Goal: Task Accomplishment & Management: Use online tool/utility

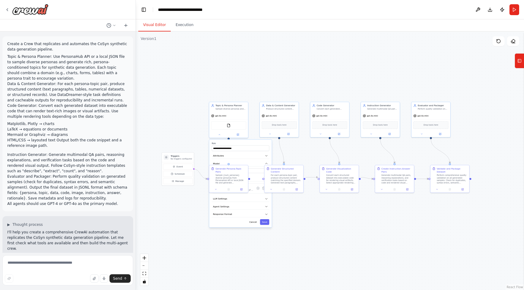
scroll to position [837, 0]
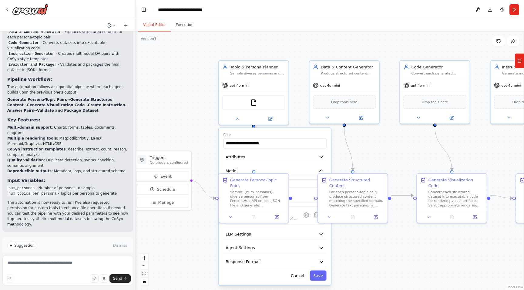
drag, startPoint x: 188, startPoint y: 135, endPoint x: 199, endPoint y: 101, distance: 36.5
click at [199, 101] on div ".deletable-edge-delete-btn { width: 20px; height: 20px; border: 0px solid #ffff…" at bounding box center [330, 161] width 388 height 259
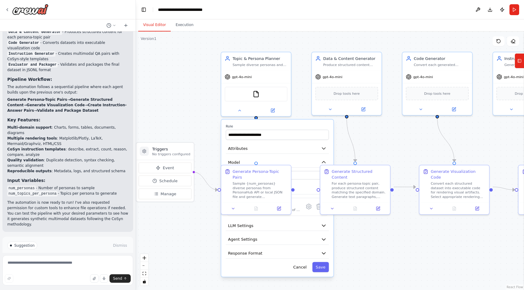
drag, startPoint x: 199, startPoint y: 101, endPoint x: 199, endPoint y: 89, distance: 11.2
click at [199, 89] on div ".deletable-edge-delete-btn { width: 20px; height: 20px; border: 0px solid #ffff…" at bounding box center [330, 161] width 388 height 259
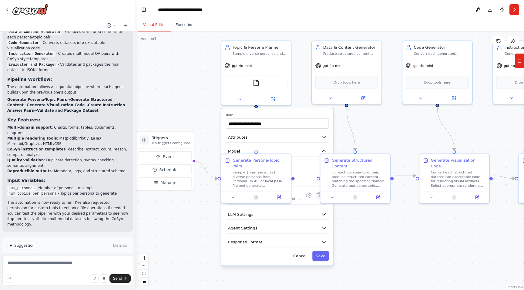
click at [199, 89] on div ".deletable-edge-delete-btn { width: 20px; height: 20px; border: 0px solid #ffff…" at bounding box center [330, 161] width 388 height 259
click at [242, 100] on button at bounding box center [239, 98] width 32 height 7
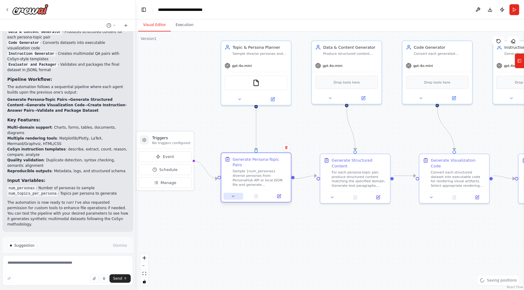
click at [235, 197] on button at bounding box center [232, 196] width 19 height 7
click at [228, 200] on div at bounding box center [256, 197] width 70 height 12
click at [232, 199] on button at bounding box center [232, 196] width 19 height 7
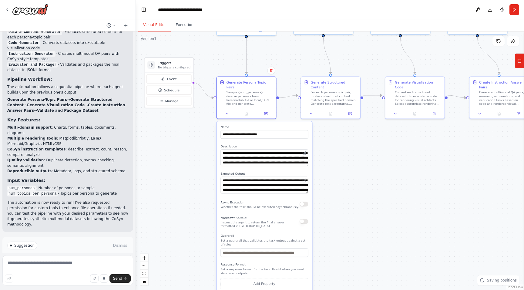
drag, startPoint x: 191, startPoint y: 233, endPoint x: 192, endPoint y: 138, distance: 95.2
click at [192, 138] on div ".deletable-edge-delete-btn { width: 20px; height: 20px; border: 0px solid #ffff…" at bounding box center [330, 161] width 388 height 259
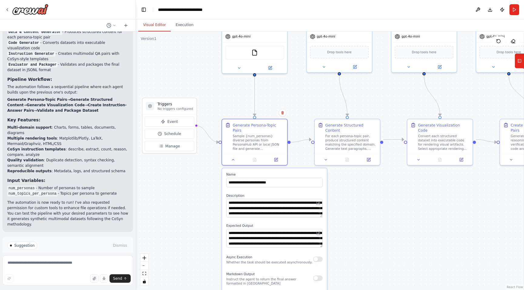
drag, startPoint x: 192, startPoint y: 138, endPoint x: 195, endPoint y: 212, distance: 73.4
click at [195, 212] on div ".deletable-edge-delete-btn { width: 20px; height: 20px; border: 0px solid #ffff…" at bounding box center [330, 161] width 388 height 259
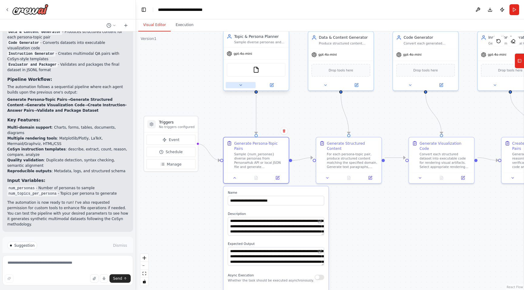
click at [240, 85] on icon at bounding box center [240, 85] width 2 height 1
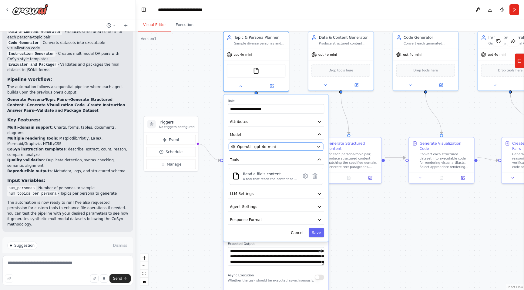
click at [262, 145] on span "OpenAI - gpt-4o-mini" at bounding box center [256, 146] width 39 height 5
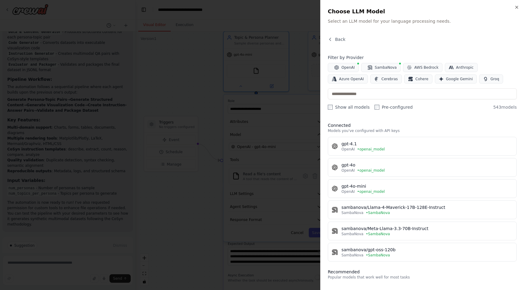
click at [516, 4] on div "Close Choose LLM Model Select an LLM model for your language processing needs. …" at bounding box center [422, 145] width 204 height 290
click at [516, 5] on icon "button" at bounding box center [516, 7] width 5 height 5
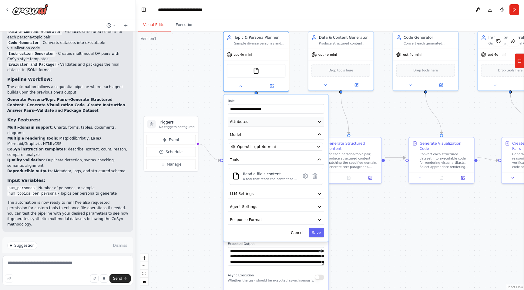
click at [311, 123] on button "Attributes" at bounding box center [276, 122] width 96 height 10
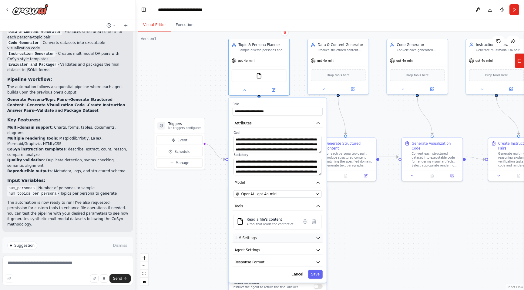
click at [279, 241] on button "LLM Settings" at bounding box center [277, 238] width 90 height 9
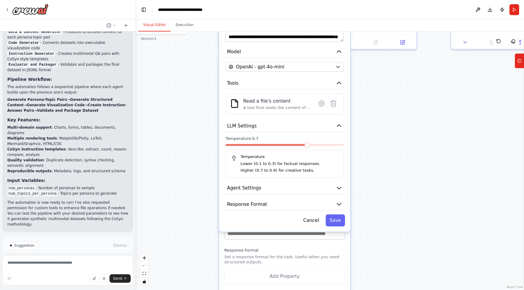
drag, startPoint x: 171, startPoint y: 249, endPoint x: 206, endPoint y: 124, distance: 129.4
click at [206, 124] on div ".deletable-edge-delete-btn { width: 20px; height: 20px; border: 0px solid #ffff…" at bounding box center [330, 161] width 388 height 259
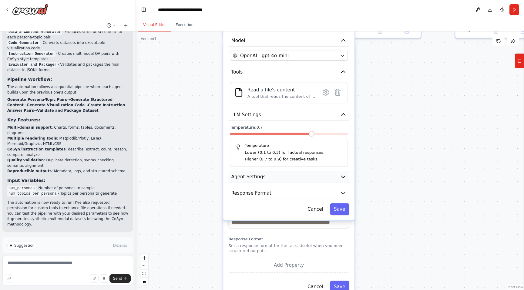
click at [269, 179] on button "Agent Settings" at bounding box center [289, 177] width 121 height 12
click at [331, 178] on button "Agent Settings" at bounding box center [289, 177] width 121 height 12
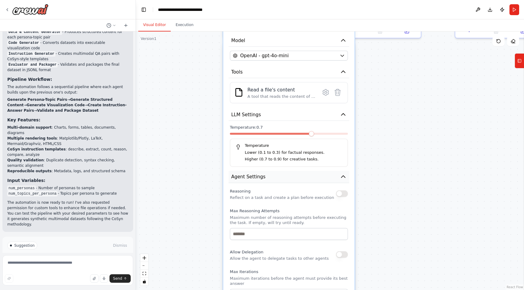
click at [340, 178] on icon "button" at bounding box center [343, 177] width 7 height 7
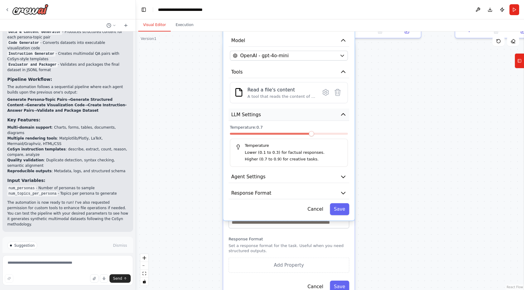
click at [340, 112] on icon "button" at bounding box center [343, 114] width 7 height 7
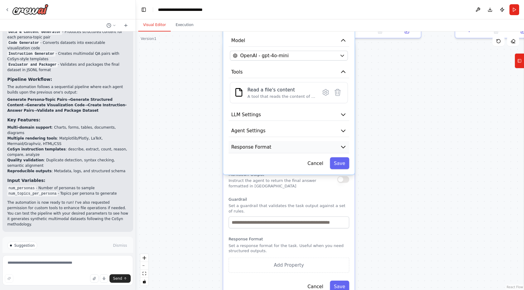
click at [342, 149] on icon "button" at bounding box center [343, 147] width 7 height 7
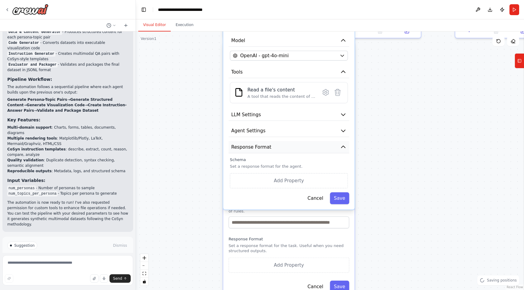
click at [342, 149] on icon "button" at bounding box center [343, 147] width 7 height 7
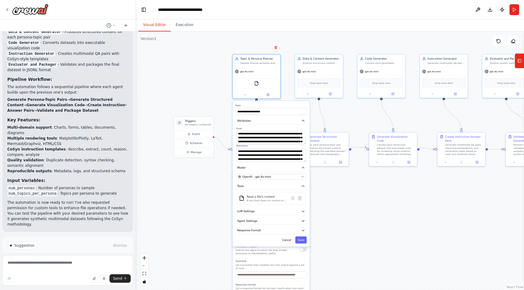
drag, startPoint x: 211, startPoint y: 140, endPoint x: 214, endPoint y: 230, distance: 89.5
click at [214, 230] on div ".deletable-edge-delete-btn { width: 20px; height: 20px; border: 0px solid #ffff…" at bounding box center [330, 161] width 388 height 259
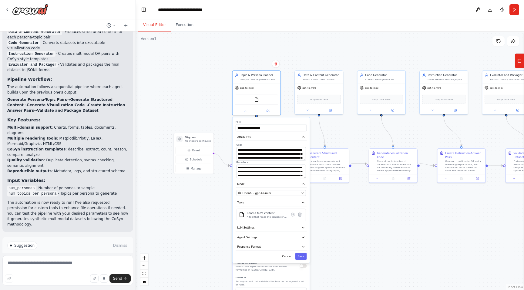
drag, startPoint x: 213, startPoint y: 190, endPoint x: 213, endPoint y: 207, distance: 16.7
click at [213, 207] on div ".deletable-edge-delete-btn { width: 20px; height: 20px; border: 0px solid #ffff…" at bounding box center [330, 161] width 388 height 259
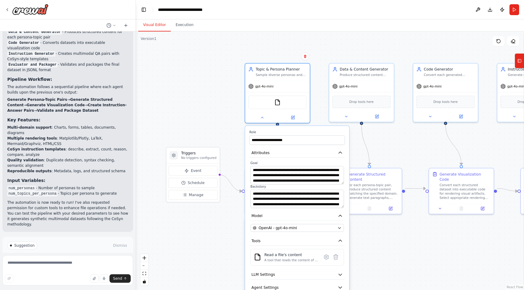
click at [196, 92] on div ".deletable-edge-delete-btn { width: 20px; height: 20px; border: 0px solid #ffff…" at bounding box center [330, 161] width 388 height 259
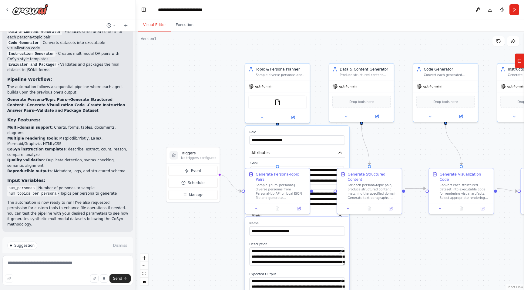
click at [197, 94] on div ".deletable-edge-delete-btn { width: 20px; height: 20px; border: 0px solid #ffff…" at bounding box center [330, 161] width 388 height 259
click at [263, 119] on icon at bounding box center [262, 117] width 4 height 4
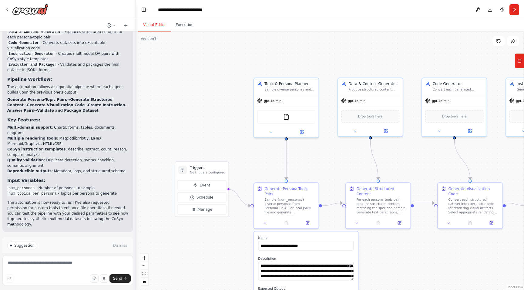
drag, startPoint x: 169, startPoint y: 101, endPoint x: 178, endPoint y: 115, distance: 16.7
click at [178, 115] on div ".deletable-edge-delete-btn { width: 20px; height: 20px; border: 0px solid #ffff…" at bounding box center [330, 161] width 388 height 259
click at [187, 32] on div ".deletable-edge-delete-btn { width: 20px; height: 20px; border: 0px solid #ffff…" at bounding box center [330, 161] width 388 height 259
click at [186, 31] on button "Execution" at bounding box center [185, 25] width 28 height 13
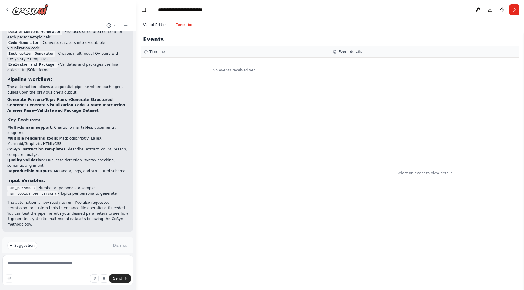
click at [154, 25] on button "Visual Editor" at bounding box center [154, 25] width 32 height 13
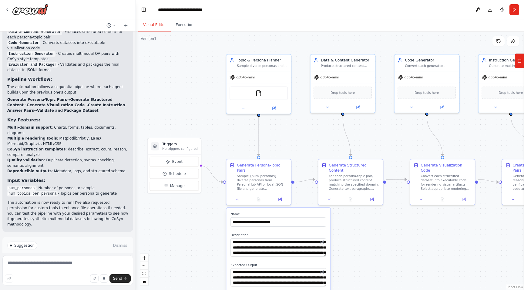
drag, startPoint x: 206, startPoint y: 146, endPoint x: 178, endPoint y: 122, distance: 36.6
click at [178, 122] on div ".deletable-edge-delete-btn { width: 20px; height: 20px; border: 0px solid #ffff…" at bounding box center [330, 161] width 388 height 259
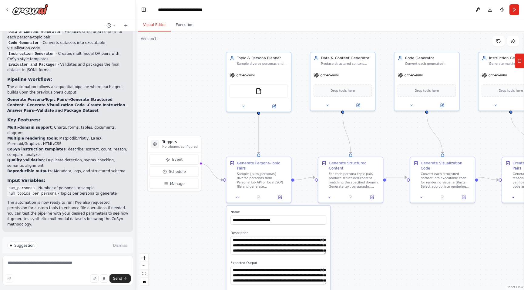
drag, startPoint x: 178, startPoint y: 122, endPoint x: 178, endPoint y: 119, distance: 3.3
click at [178, 120] on div ".deletable-edge-delete-btn { width: 20px; height: 20px; border: 0px solid #ffff…" at bounding box center [330, 161] width 388 height 259
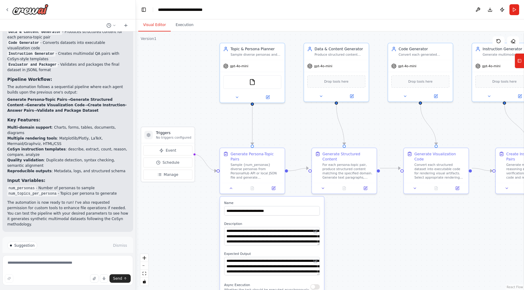
drag, startPoint x: 178, startPoint y: 116, endPoint x: 171, endPoint y: 107, distance: 10.9
click at [171, 107] on div ".deletable-edge-delete-btn { width: 20px; height: 20px; border: 0px solid #ffff…" at bounding box center [330, 161] width 388 height 259
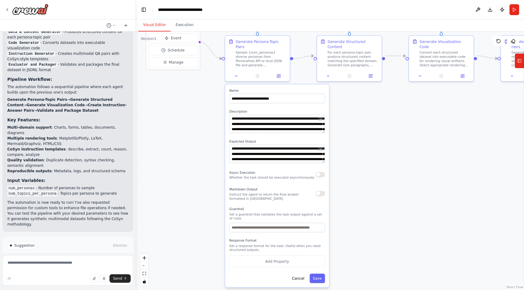
drag, startPoint x: 171, startPoint y: 107, endPoint x: 176, endPoint y: -5, distance: 112.6
click at [176, 0] on html "Create a Crew that replicates and automates the CoSyn synthetic data generation…" at bounding box center [262, 145] width 524 height 290
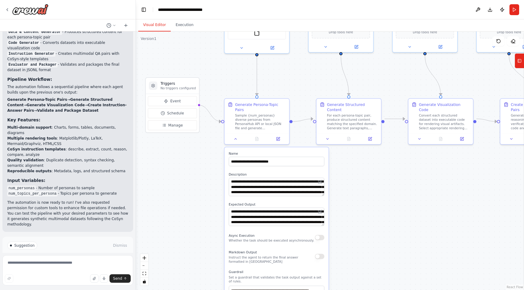
drag, startPoint x: 200, startPoint y: 110, endPoint x: 199, endPoint y: 173, distance: 63.1
click at [199, 173] on div ".deletable-edge-delete-btn { width: 20px; height: 20px; border: 0px solid #ffff…" at bounding box center [330, 161] width 388 height 259
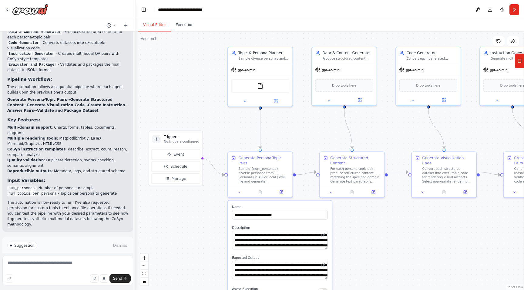
drag, startPoint x: 201, startPoint y: 218, endPoint x: 205, endPoint y: 271, distance: 53.8
click at [205, 271] on div ".deletable-edge-delete-btn { width: 20px; height: 20px; border: 0px solid #ffff…" at bounding box center [330, 161] width 388 height 259
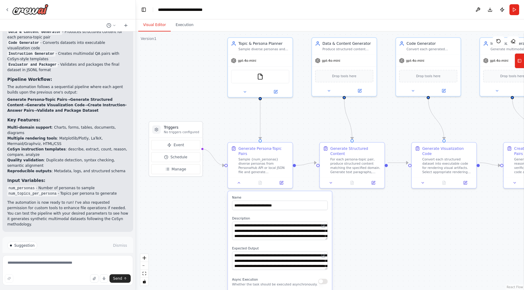
drag, startPoint x: 211, startPoint y: 226, endPoint x: 211, endPoint y: 216, distance: 9.7
click at [211, 216] on div ".deletable-edge-delete-btn { width: 20px; height: 20px; border: 0px solid #ffff…" at bounding box center [330, 161] width 388 height 259
click at [244, 92] on icon at bounding box center [244, 91] width 4 height 4
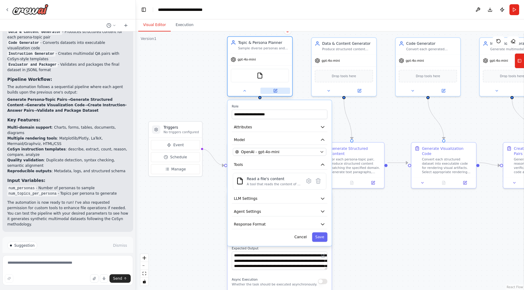
click at [270, 92] on button at bounding box center [275, 91] width 30 height 6
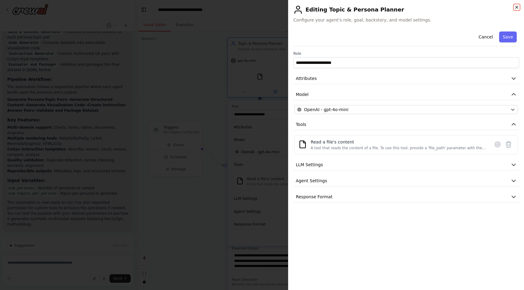
click at [518, 7] on icon "button" at bounding box center [516, 7] width 5 height 5
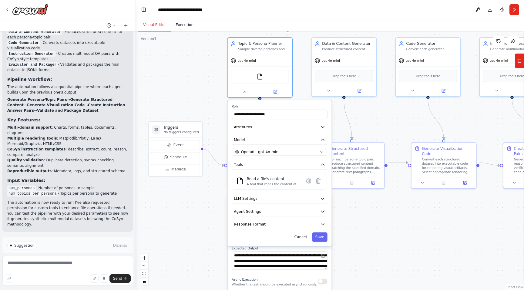
click at [190, 26] on button "Execution" at bounding box center [185, 25] width 28 height 13
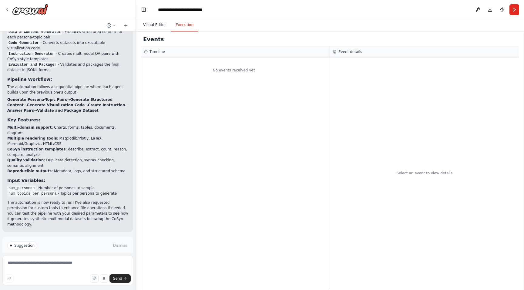
click at [156, 26] on button "Visual Editor" at bounding box center [154, 25] width 32 height 13
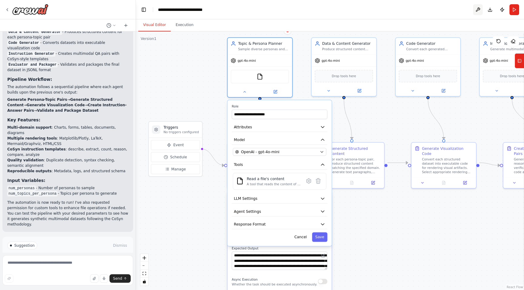
click at [479, 9] on button at bounding box center [478, 9] width 10 height 11
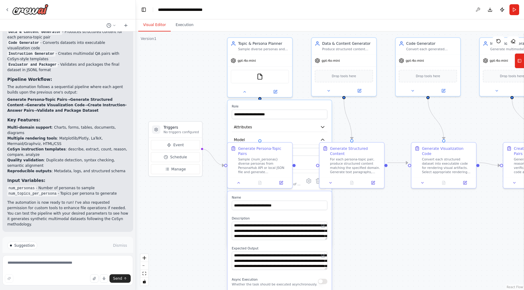
click at [479, 11] on body "Create a Crew that replicates and automates the CoSyn synthetic data generation…" at bounding box center [262, 145] width 524 height 290
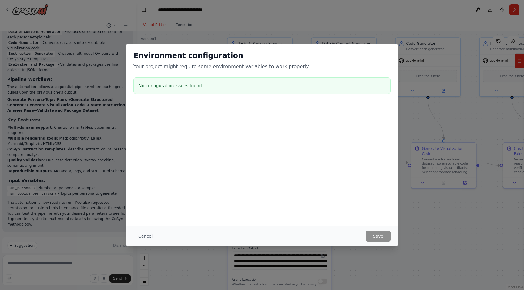
click at [388, 51] on h2 "Environment configuration" at bounding box center [261, 56] width 257 height 10
click at [139, 236] on button "Cancel" at bounding box center [145, 236] width 24 height 11
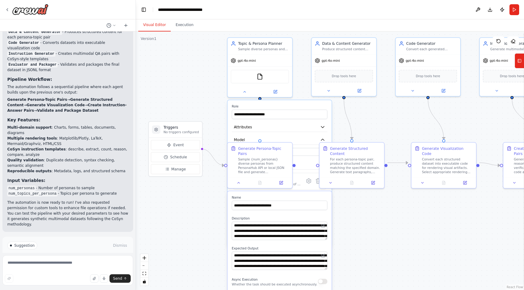
click at [374, 115] on div ".deletable-edge-delete-btn { width: 20px; height: 20px; border: 0px solid #ffff…" at bounding box center [330, 161] width 388 height 259
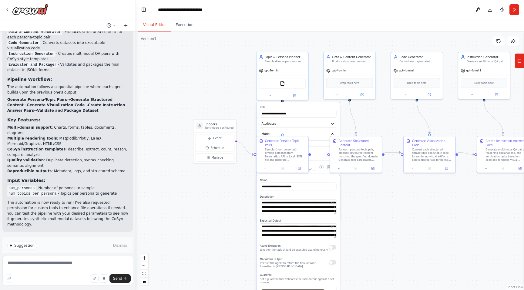
click at [128, 26] on icon at bounding box center [125, 25] width 5 height 5
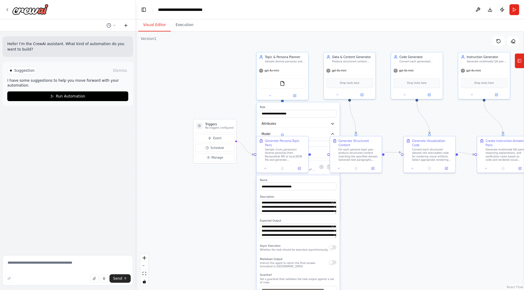
click at [128, 26] on icon at bounding box center [125, 25] width 5 height 5
click at [112, 25] on button at bounding box center [111, 25] width 15 height 7
click at [91, 58] on span at bounding box center [84, 57] width 38 height 5
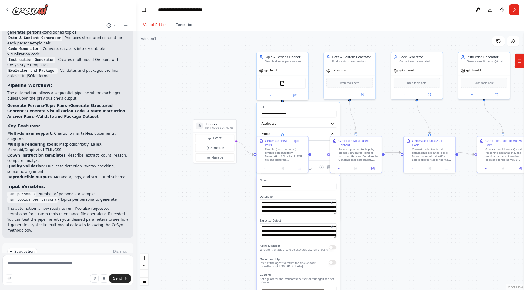
scroll to position [837, 0]
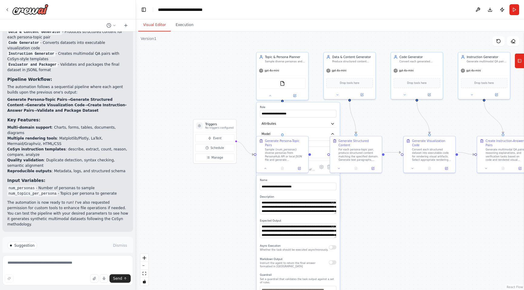
click at [32, 178] on strong "Input Variables:" at bounding box center [26, 180] width 38 height 5
click at [37, 178] on strong "Input Variables:" at bounding box center [26, 180] width 38 height 5
click at [206, 8] on div "**********" at bounding box center [188, 10] width 61 height 6
click at [223, 11] on icon "breadcrumb" at bounding box center [223, 9] width 5 height 5
click at [223, 10] on icon "breadcrumb" at bounding box center [223, 9] width 5 height 5
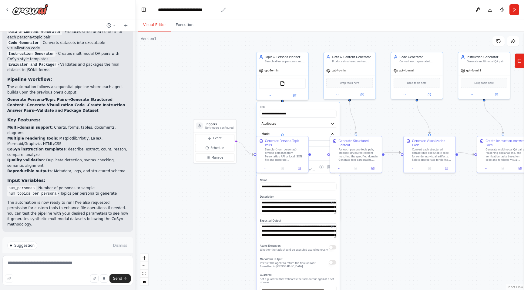
click at [223, 10] on icon "breadcrumb" at bounding box center [223, 9] width 5 height 5
click at [145, 11] on button "Toggle Left Sidebar" at bounding box center [143, 9] width 8 height 8
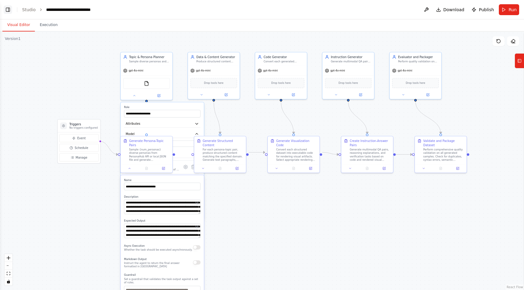
click at [11, 7] on button "Toggle Left Sidebar" at bounding box center [8, 9] width 8 height 8
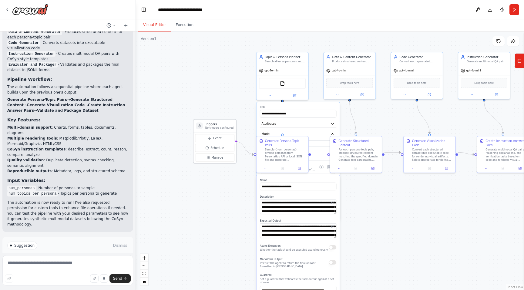
click at [213, 128] on p "No triggers configured" at bounding box center [219, 127] width 28 height 3
click at [279, 60] on div "Sample diverse personas and generate rich, persona-conditioned topics for synth…" at bounding box center [285, 60] width 41 height 3
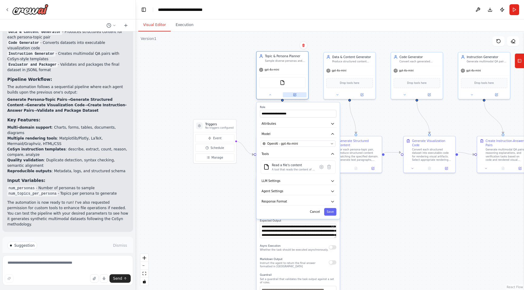
click at [297, 95] on button at bounding box center [295, 94] width 24 height 5
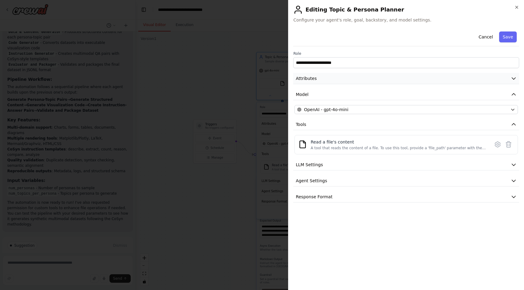
click at [327, 81] on button "Attributes" at bounding box center [406, 78] width 226 height 11
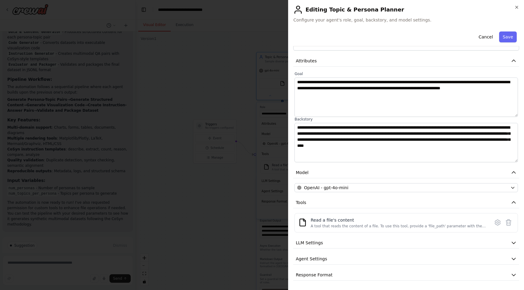
scroll to position [0, 0]
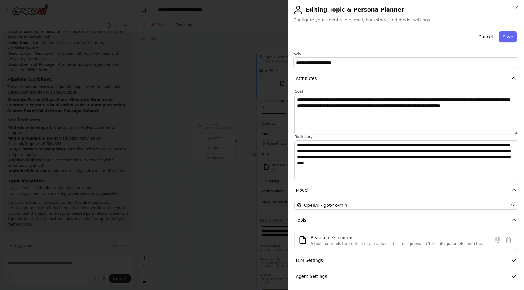
click at [519, 7] on div "**********" at bounding box center [406, 145] width 236 height 290
click at [520, 7] on div "**********" at bounding box center [406, 145] width 236 height 290
click at [517, 6] on icon "button" at bounding box center [516, 7] width 5 height 5
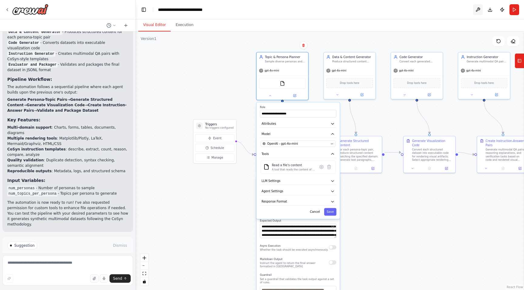
click at [480, 9] on button at bounding box center [478, 9] width 10 height 11
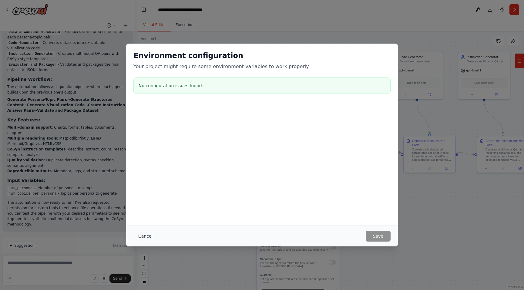
click at [144, 239] on button "Cancel" at bounding box center [145, 236] width 24 height 11
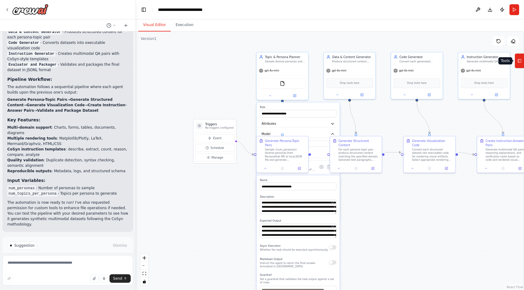
click at [520, 58] on icon at bounding box center [519, 61] width 4 height 10
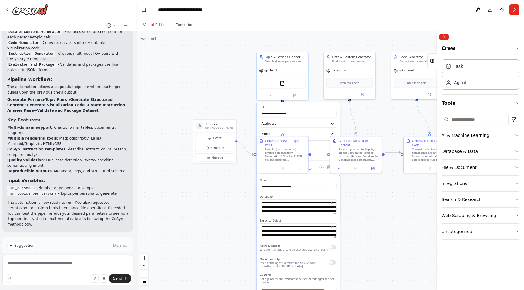
click at [509, 134] on button "AI & Machine Learning" at bounding box center [480, 136] width 78 height 16
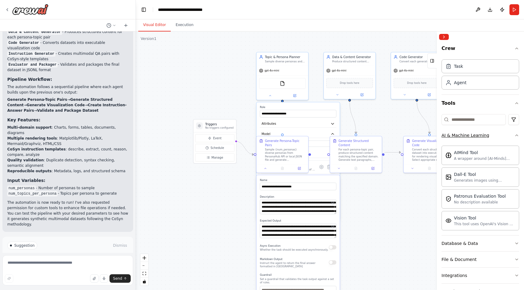
click at [509, 134] on button "AI & Machine Learning" at bounding box center [480, 136] width 78 height 16
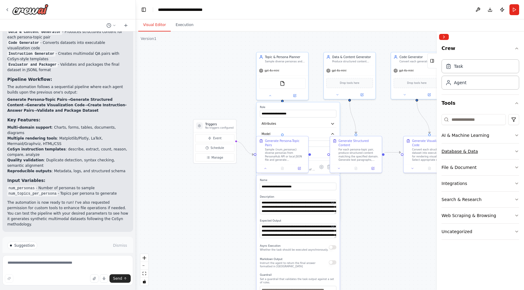
click at [503, 151] on button "Database & Data" at bounding box center [480, 152] width 78 height 16
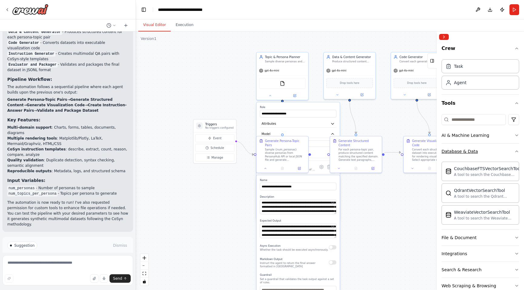
click at [503, 151] on button "Database & Data" at bounding box center [480, 152] width 78 height 16
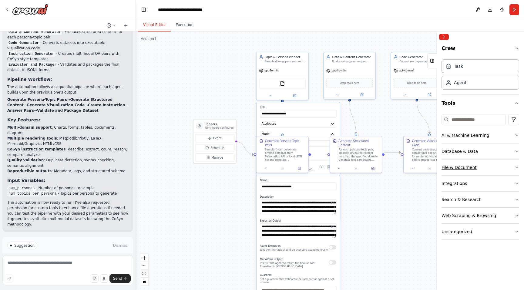
click at [500, 165] on button "File & Document" at bounding box center [480, 168] width 78 height 16
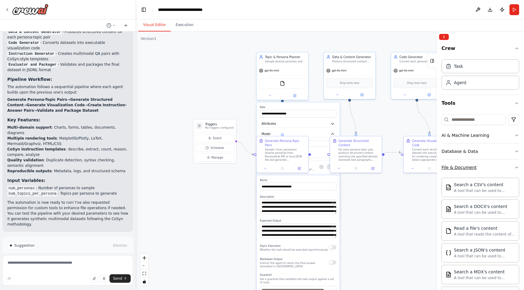
click at [500, 165] on button "File & Document" at bounding box center [480, 168] width 78 height 16
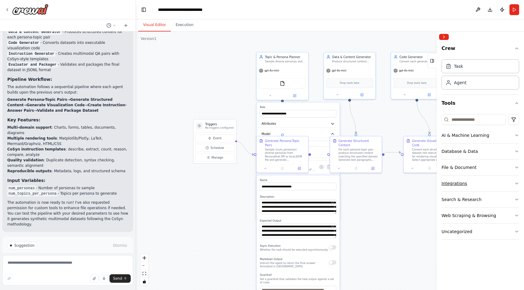
click at [493, 183] on button "Integrations" at bounding box center [480, 184] width 78 height 16
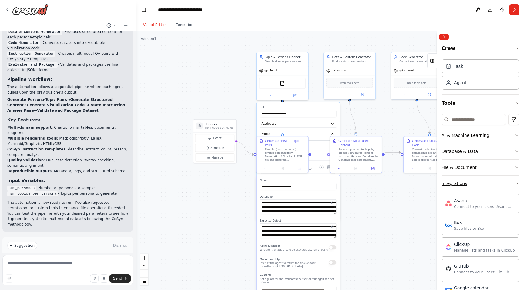
click at [493, 183] on button "Integrations" at bounding box center [480, 184] width 78 height 16
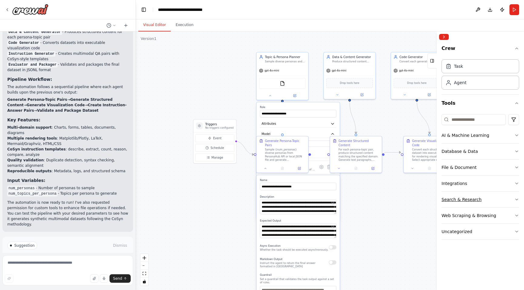
click at [488, 204] on button "Search & Research" at bounding box center [480, 200] width 78 height 16
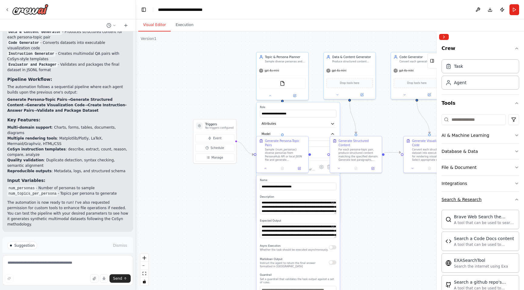
click at [484, 202] on button "Search & Research" at bounding box center [480, 200] width 78 height 16
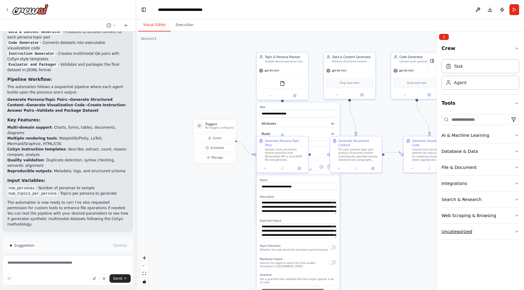
click at [492, 232] on button "Uncategorized" at bounding box center [480, 232] width 78 height 16
click at [489, 233] on button "Uncategorized" at bounding box center [480, 232] width 78 height 16
click at [448, 38] on button "Collapse right sidebar" at bounding box center [444, 37] width 10 height 6
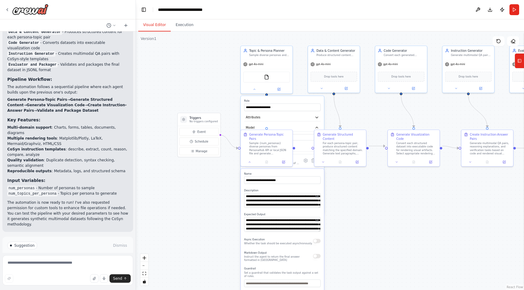
drag, startPoint x: 440, startPoint y: 122, endPoint x: 450, endPoint y: 115, distance: 13.0
click at [450, 115] on div ".deletable-edge-delete-btn { width: 20px; height: 20px; border: 0px solid #ffff…" at bounding box center [330, 161] width 388 height 259
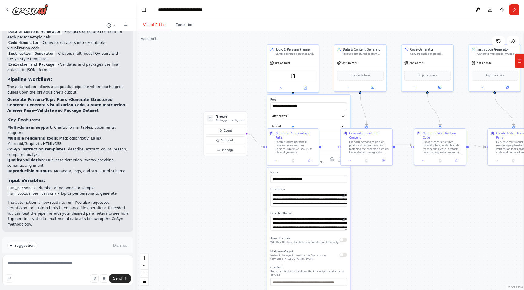
click at [248, 95] on div ".deletable-edge-delete-btn { width: 20px; height: 20px; border: 0px solid #ffff…" at bounding box center [330, 161] width 388 height 259
click at [279, 90] on div at bounding box center [293, 87] width 52 height 8
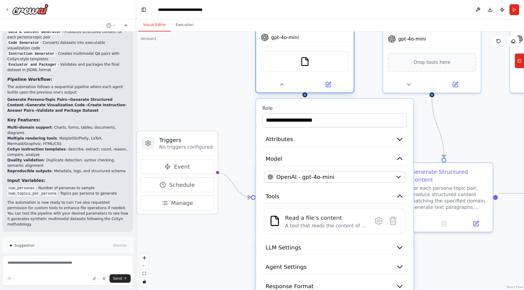
click at [279, 90] on div at bounding box center [305, 85] width 98 height 16
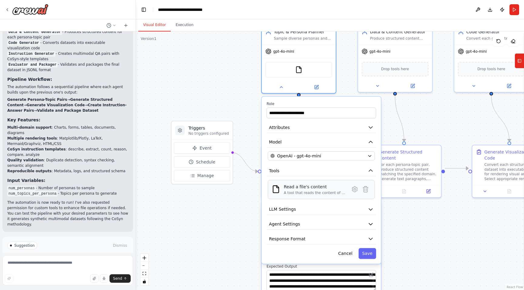
click at [291, 193] on div "A tool that reads the content of a file. To use this tool, provide a 'file_path…" at bounding box center [315, 193] width 62 height 5
click at [312, 193] on div "A tool that reads the content of a file. To use this tool, provide a 'file_path…" at bounding box center [315, 193] width 62 height 5
click at [349, 191] on button at bounding box center [354, 189] width 11 height 11
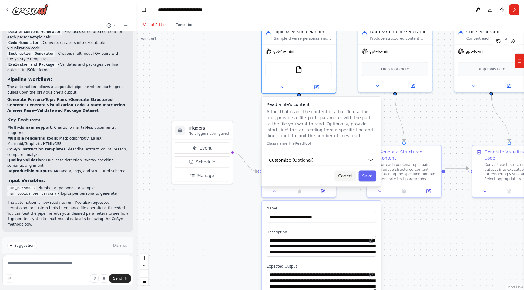
click at [348, 180] on button "Cancel" at bounding box center [345, 176] width 22 height 11
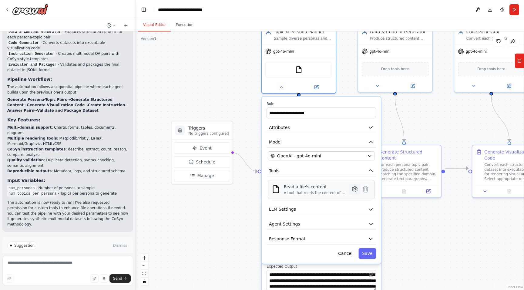
click at [354, 189] on icon at bounding box center [355, 190] width 2 height 2
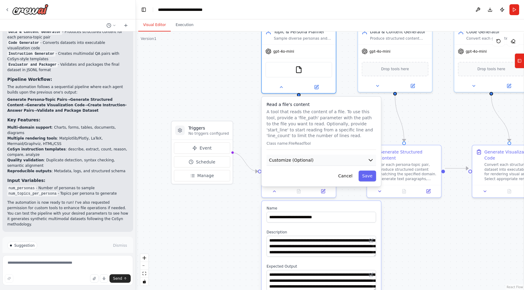
click at [367, 163] on button "Customize (Optional)" at bounding box center [320, 160] width 109 height 11
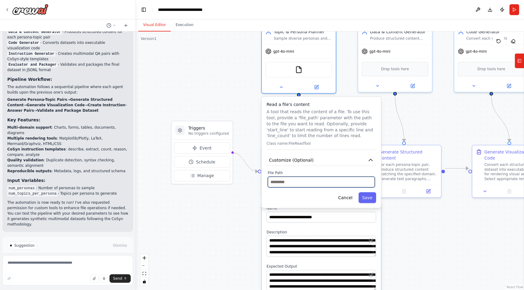
click at [324, 186] on input "text" at bounding box center [321, 182] width 107 height 11
click at [295, 184] on input "text" at bounding box center [321, 182] width 107 height 11
click at [373, 159] on icon "button" at bounding box center [370, 160] width 6 height 6
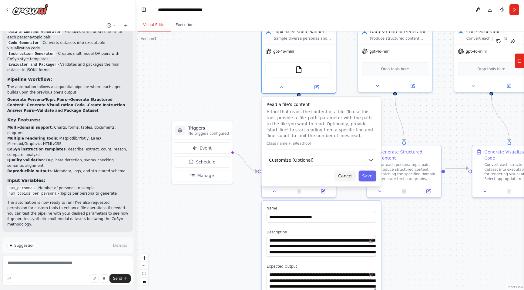
click at [346, 172] on button "Cancel" at bounding box center [345, 176] width 22 height 11
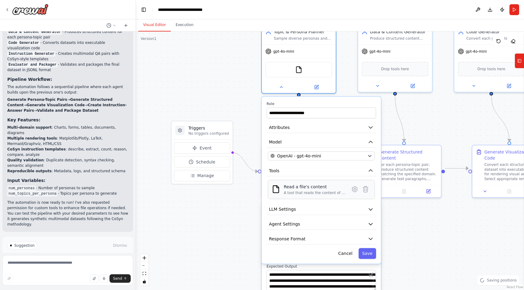
click at [316, 189] on div "Read a file's content" at bounding box center [315, 187] width 62 height 6
click at [367, 124] on button "Attributes" at bounding box center [320, 127] width 109 height 11
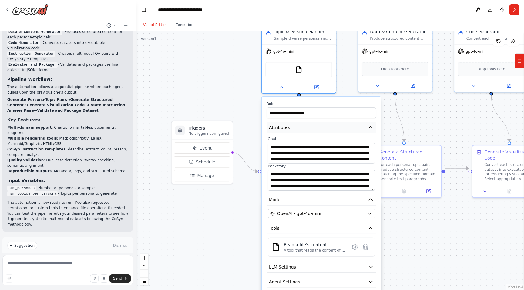
click at [367, 124] on button "Attributes" at bounding box center [320, 127] width 109 height 11
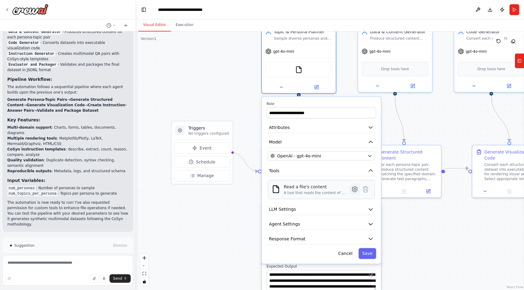
click at [353, 188] on icon at bounding box center [354, 189] width 5 height 5
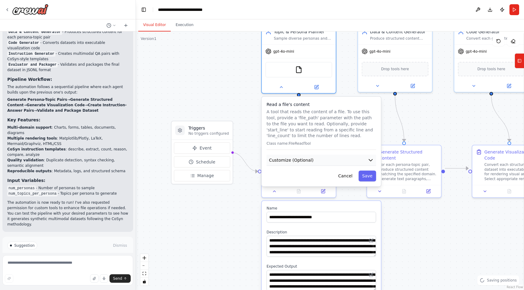
click at [369, 165] on button "Customize (Optional)" at bounding box center [320, 160] width 109 height 11
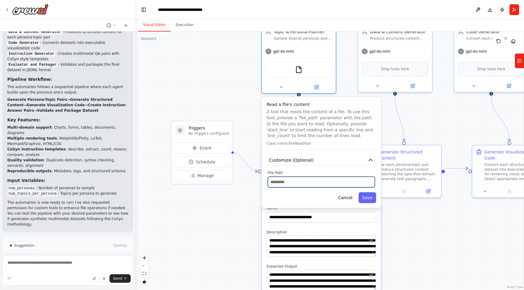
click at [287, 183] on input "text" at bounding box center [321, 182] width 107 height 11
paste input "**********"
type input "**********"
click at [367, 197] on button "Save" at bounding box center [367, 197] width 18 height 11
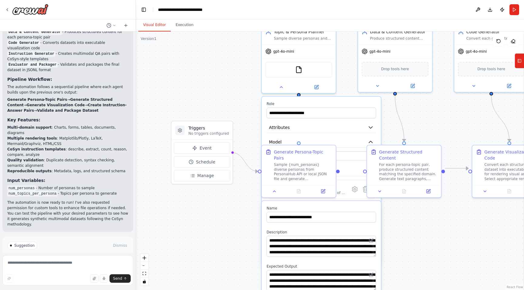
click at [235, 117] on div ".deletable-edge-delete-btn { width: 20px; height: 20px; border: 0px solid #ffff…" at bounding box center [330, 161] width 388 height 259
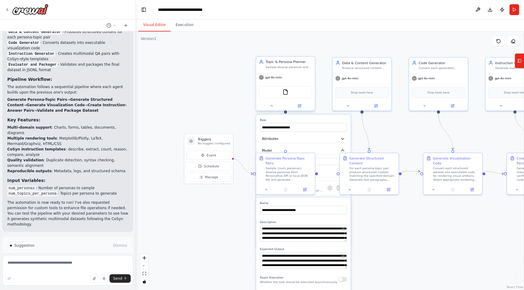
click at [273, 109] on div at bounding box center [285, 106] width 59 height 10
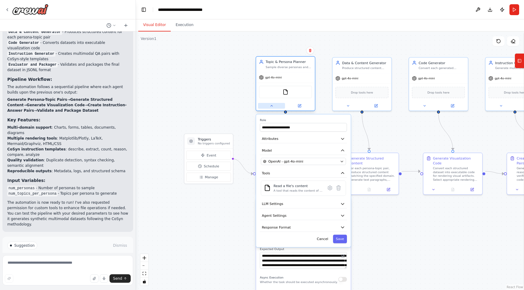
click at [270, 108] on icon at bounding box center [271, 106] width 4 height 4
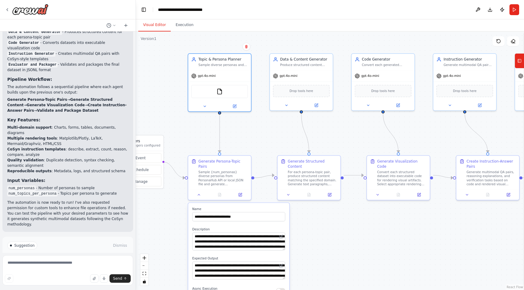
drag, startPoint x: 331, startPoint y: 139, endPoint x: 255, endPoint y: 139, distance: 76.1
click at [255, 139] on div ".deletable-edge-delete-btn { width: 20px; height: 20px; border: 0px solid #ffff…" at bounding box center [330, 161] width 388 height 259
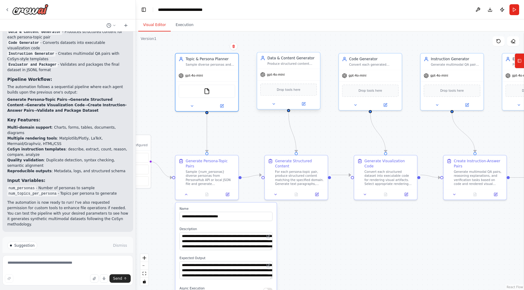
click at [266, 59] on div "Data & Content Generator Produce structured content (text paragraphs, tables, n…" at bounding box center [288, 60] width 57 height 10
drag, startPoint x: 266, startPoint y: 59, endPoint x: 270, endPoint y: 59, distance: 4.2
click at [270, 59] on div "Data & Content Generator Produce structured content (text paragraphs, tables, n…" at bounding box center [288, 60] width 57 height 10
click at [270, 59] on div "Data & Content Generator Produce structured content (text paragraphs, tables, n…" at bounding box center [293, 60] width 57 height 10
click at [302, 93] on div "Drop tools here" at bounding box center [293, 90] width 57 height 12
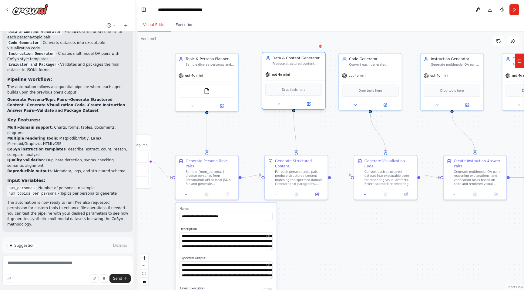
click at [295, 91] on span "Drop tools here" at bounding box center [294, 89] width 24 height 5
click at [285, 92] on span "Drop tools here" at bounding box center [294, 89] width 24 height 5
click at [276, 108] on div at bounding box center [293, 104] width 63 height 10
click at [278, 105] on icon at bounding box center [278, 104] width 4 height 4
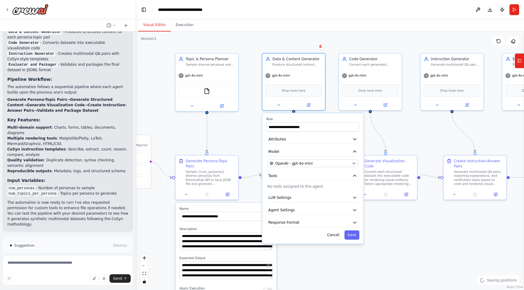
click at [292, 184] on p "No tools assigned to this agent." at bounding box center [312, 186] width 91 height 5
click at [290, 188] on p "No tools assigned to this agent." at bounding box center [312, 186] width 91 height 5
click at [294, 188] on p "No tools assigned to this agent." at bounding box center [312, 186] width 91 height 5
click at [294, 200] on button "LLM Settings" at bounding box center [312, 197] width 93 height 9
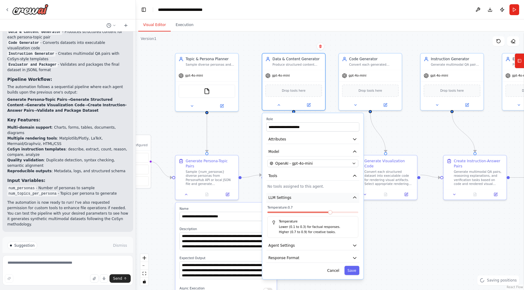
click at [294, 200] on button "LLM Settings" at bounding box center [312, 197] width 93 height 9
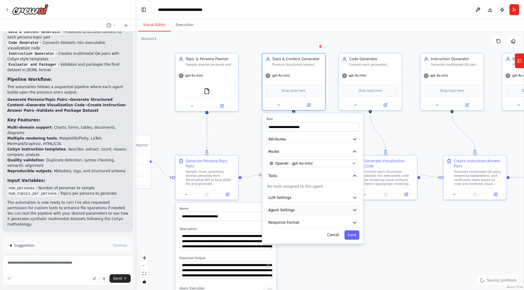
click at [293, 208] on span "Agent Settings" at bounding box center [281, 210] width 26 height 5
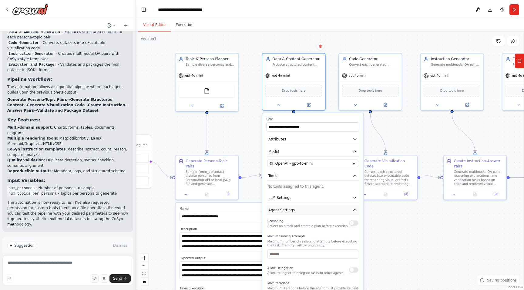
click at [293, 208] on span "Agent Settings" at bounding box center [281, 210] width 26 height 5
